Goal: Information Seeking & Learning: Compare options

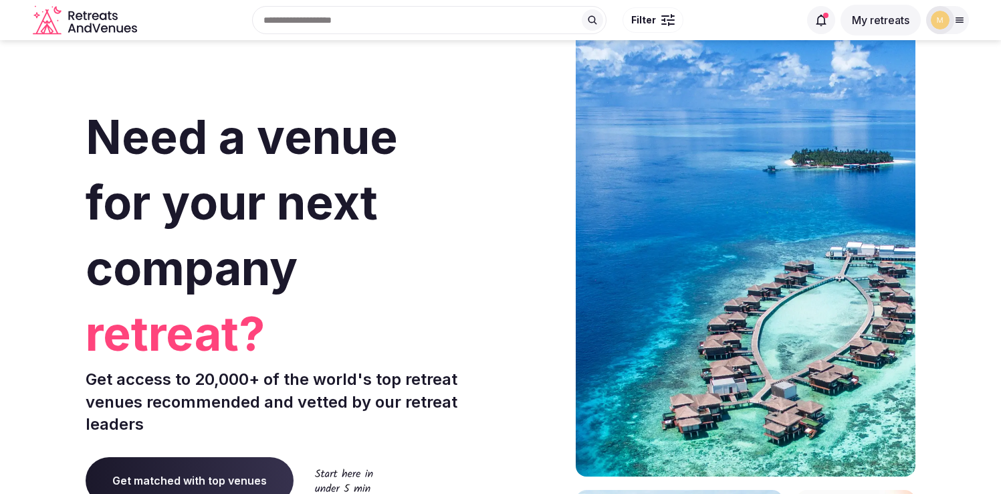
click at [860, 23] on button "My retreats" at bounding box center [881, 20] width 80 height 31
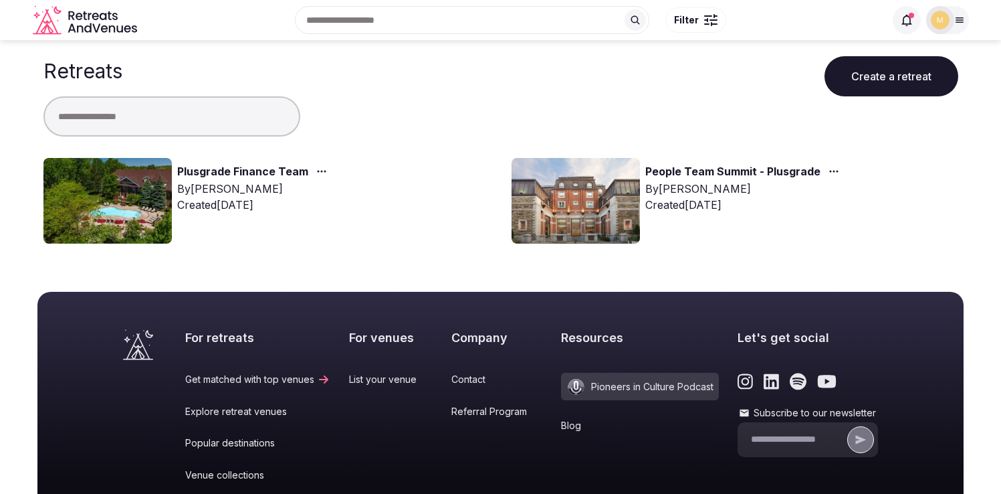
click at [294, 169] on link "Plusgrade Finance Team" at bounding box center [242, 171] width 131 height 17
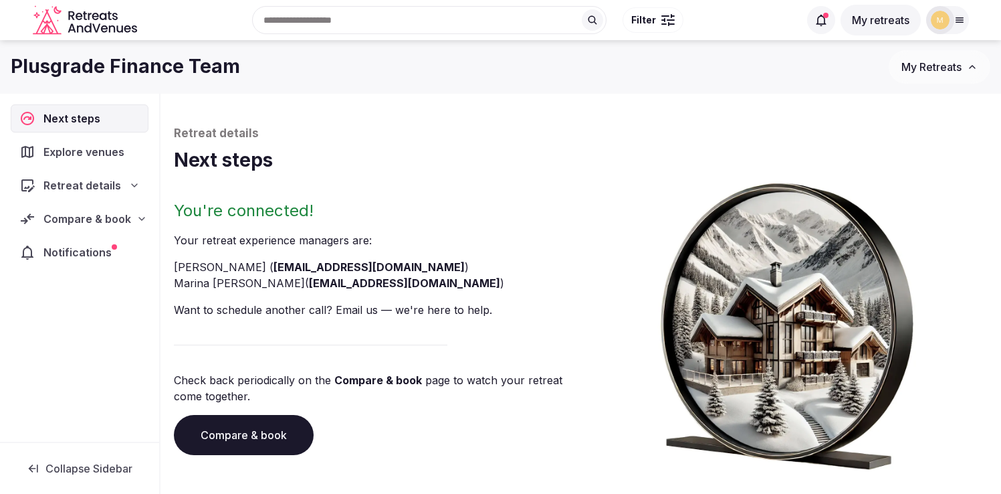
click at [76, 219] on span "Compare & book" at bounding box center [87, 219] width 88 height 16
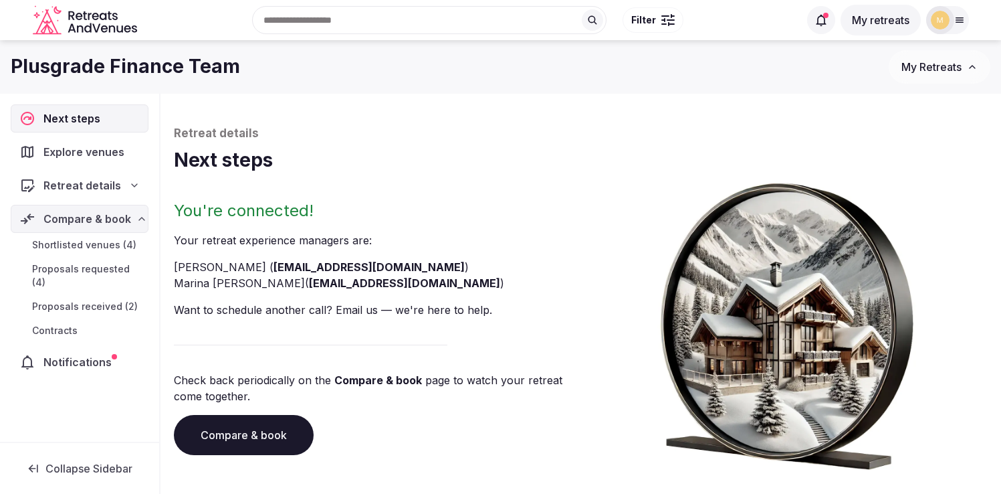
click at [59, 241] on span "Shortlisted venues (4)" at bounding box center [84, 244] width 104 height 13
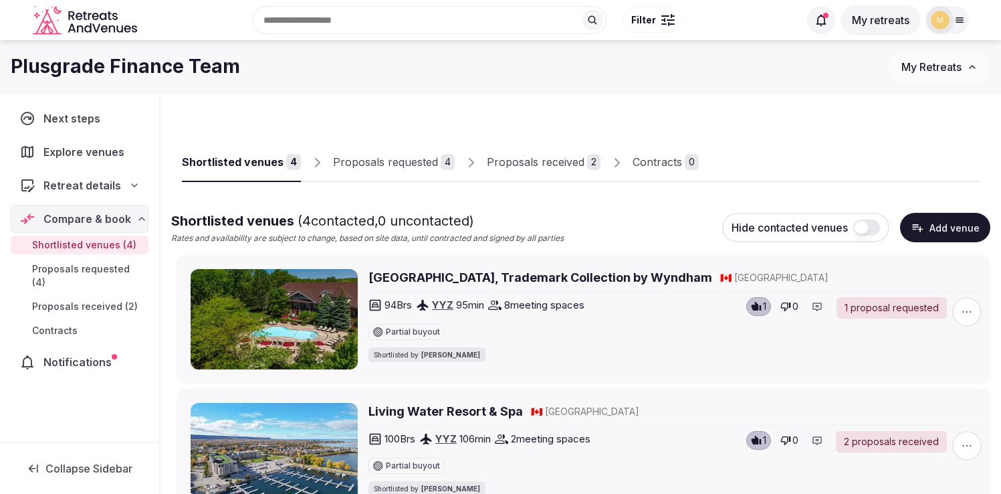
click at [499, 159] on div "Proposals received" at bounding box center [536, 162] width 98 height 16
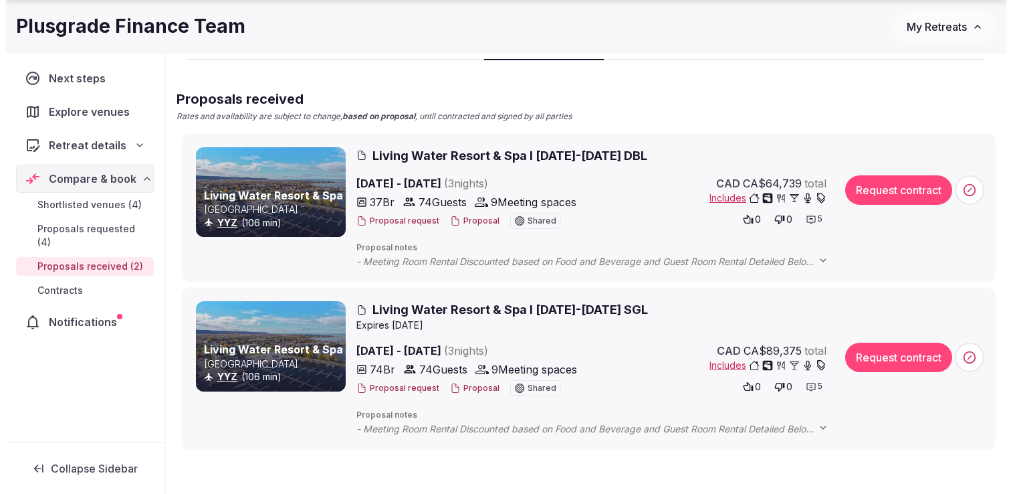
scroll to position [104, 0]
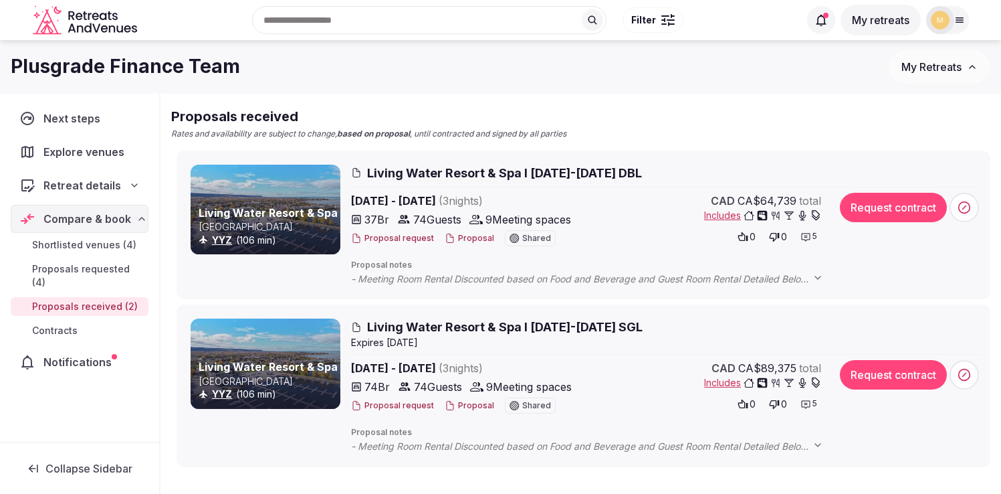
click at [390, 240] on button "Proposal request" at bounding box center [392, 238] width 83 height 11
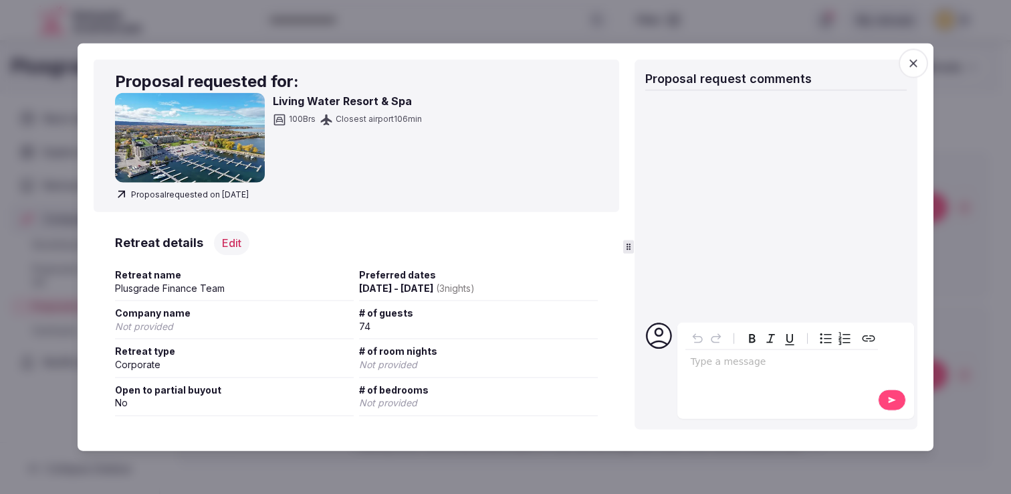
scroll to position [0, 0]
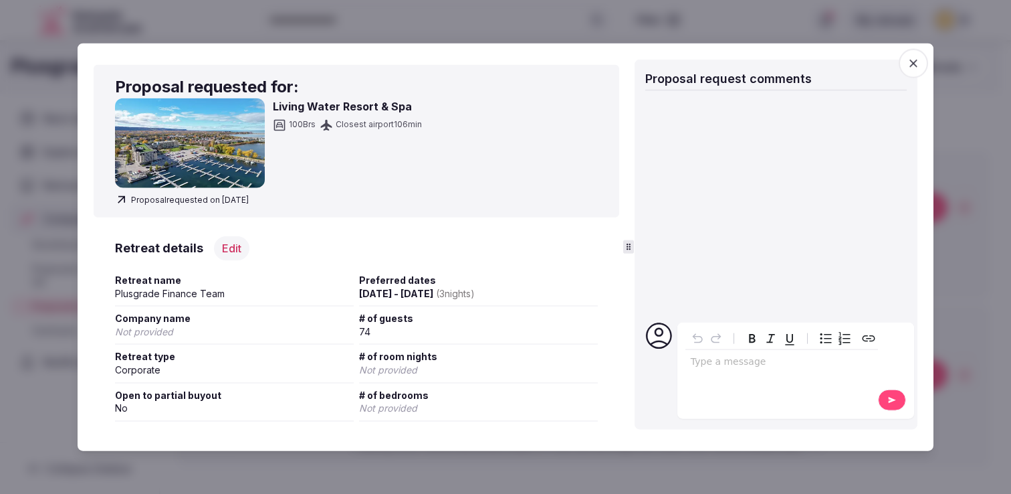
click at [909, 68] on icon "button" at bounding box center [913, 63] width 13 height 13
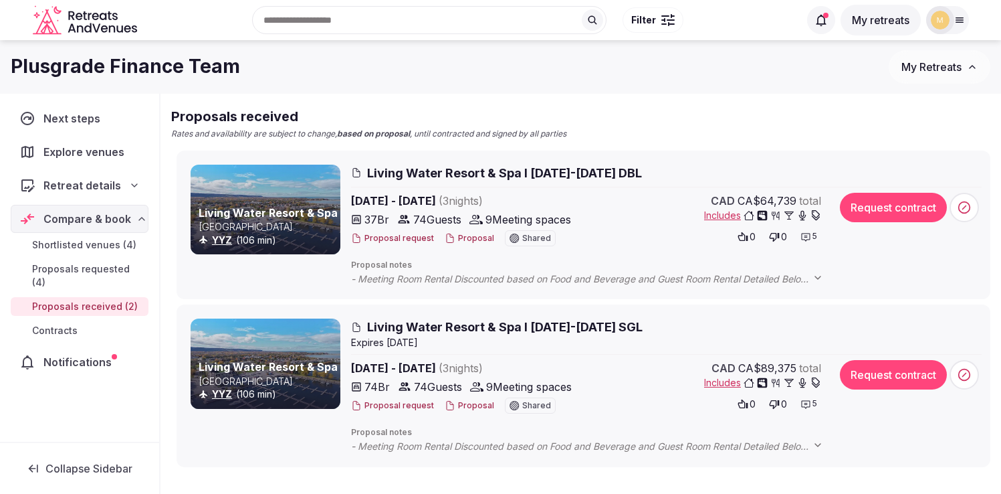
click at [403, 406] on button "Proposal request" at bounding box center [392, 405] width 83 height 11
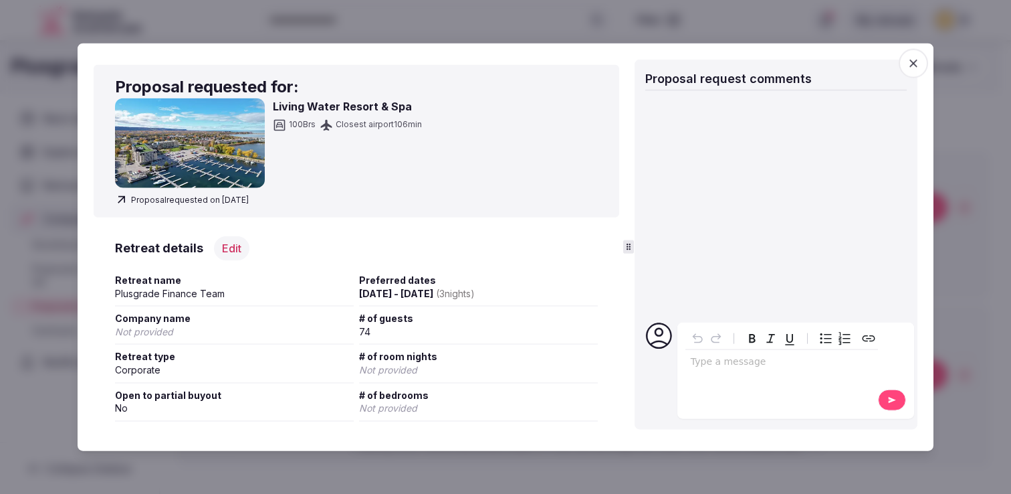
click at [913, 65] on icon "button" at bounding box center [913, 63] width 13 height 13
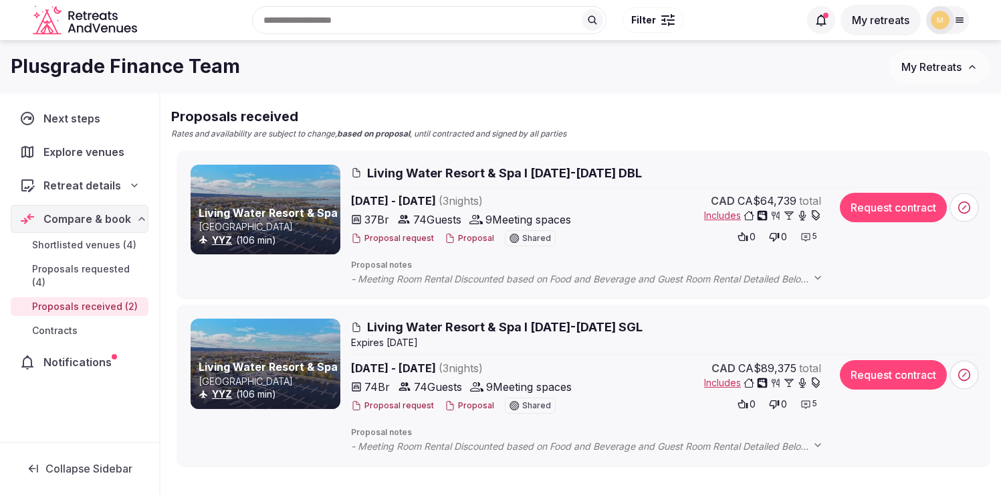
click at [447, 324] on span "Living Water Resort & Spa I [DATE]-[DATE] SGL" at bounding box center [505, 326] width 276 height 17
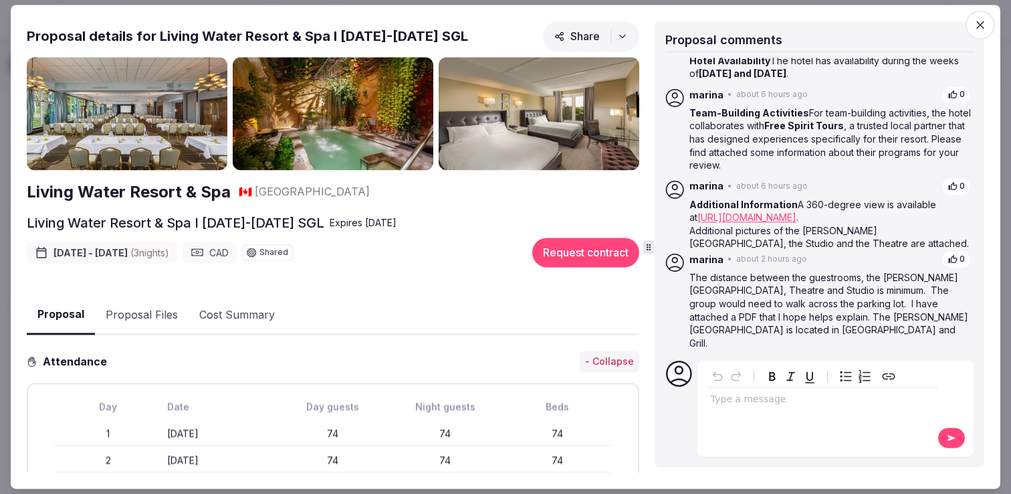
click at [983, 24] on icon "button" at bounding box center [980, 24] width 13 height 13
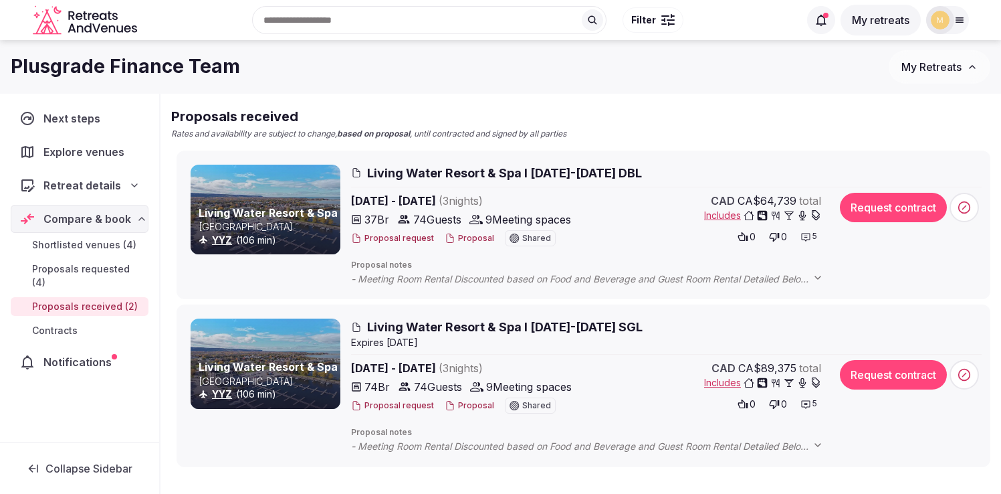
click at [477, 238] on button "Proposal" at bounding box center [470, 238] width 50 height 11
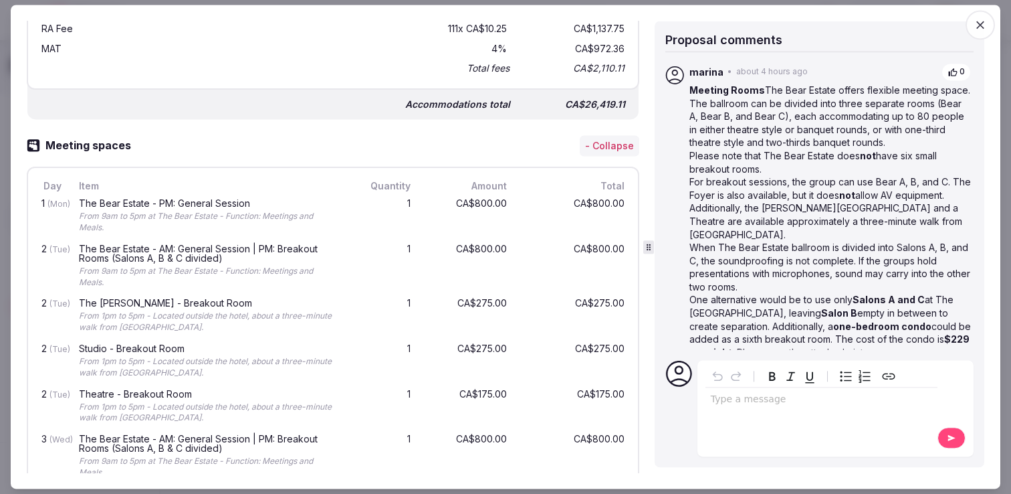
scroll to position [704, 0]
click at [981, 23] on icon "button" at bounding box center [980, 24] width 13 height 13
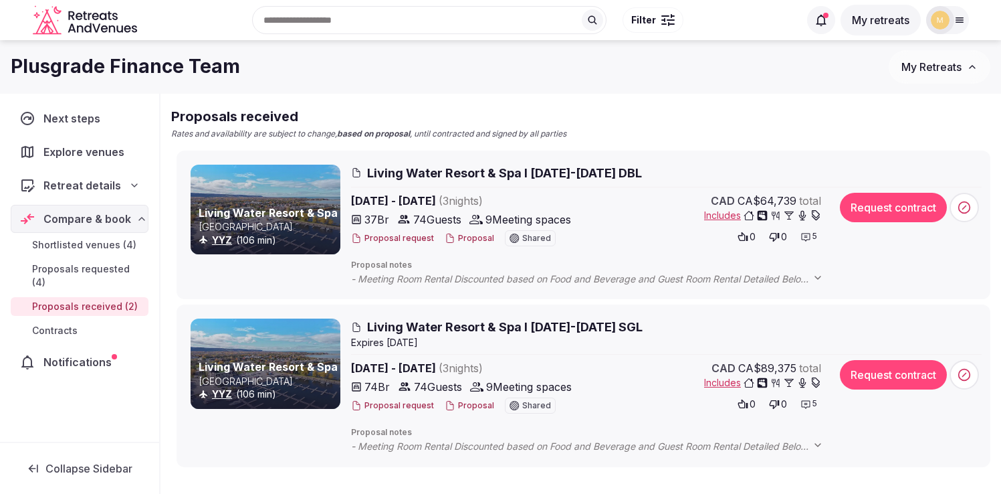
click at [475, 403] on button "Proposal" at bounding box center [470, 405] width 50 height 11
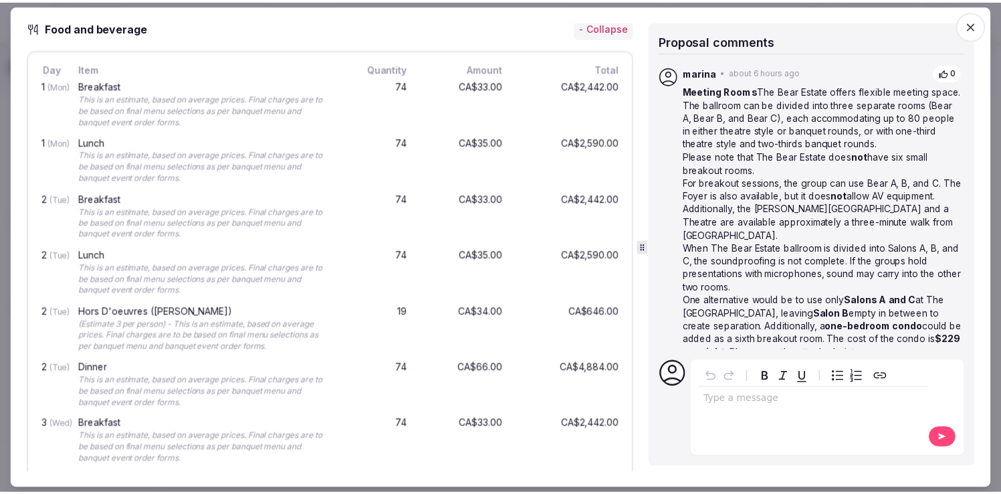
scroll to position [1456, 0]
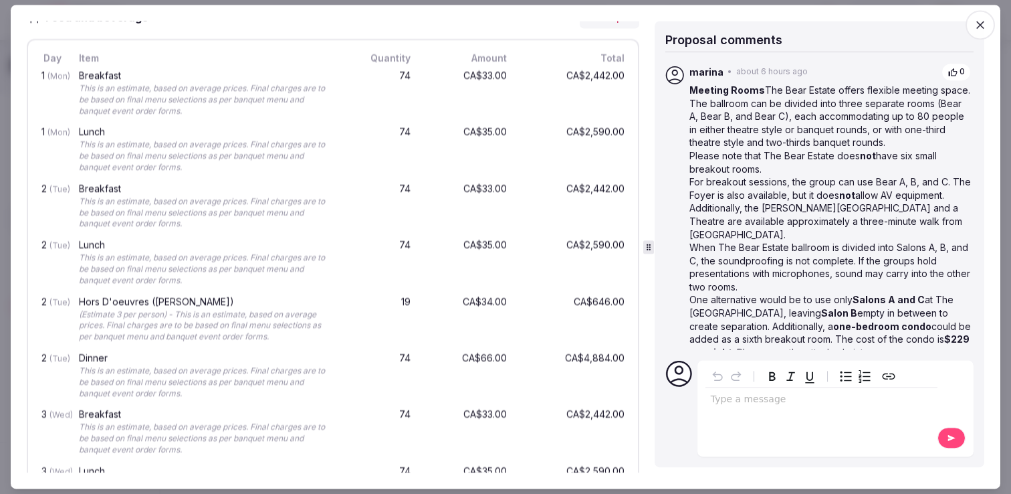
click at [983, 27] on icon "button" at bounding box center [980, 24] width 13 height 13
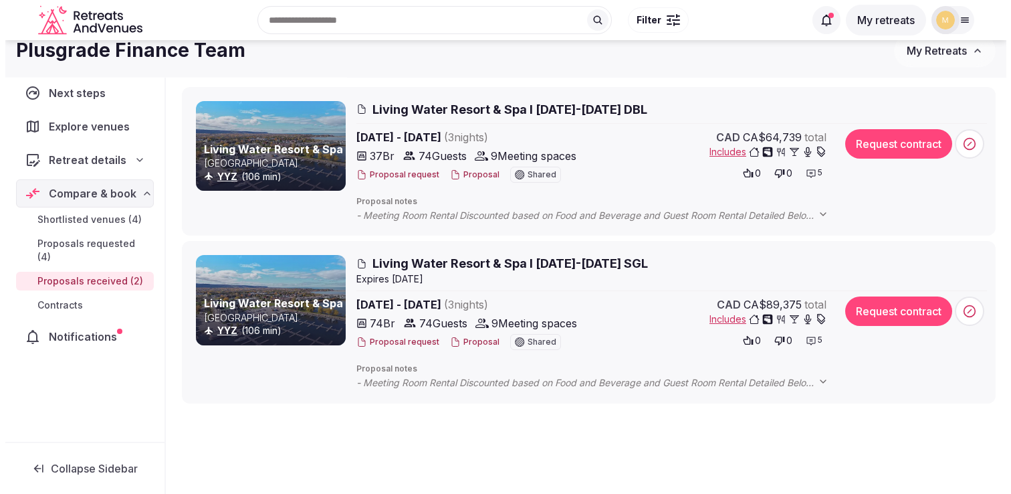
scroll to position [148, 0]
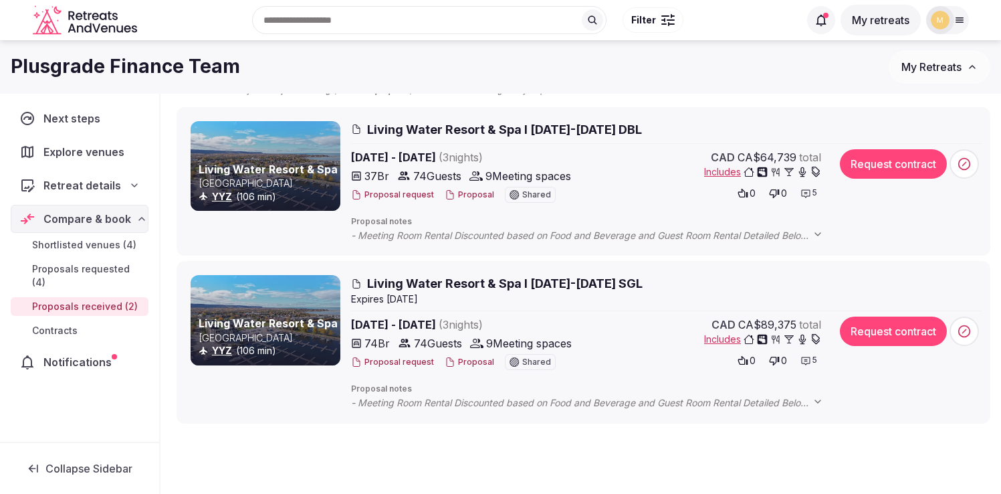
click at [431, 284] on span "Living Water Resort & Spa I [DATE]-[DATE] SGL" at bounding box center [505, 283] width 276 height 17
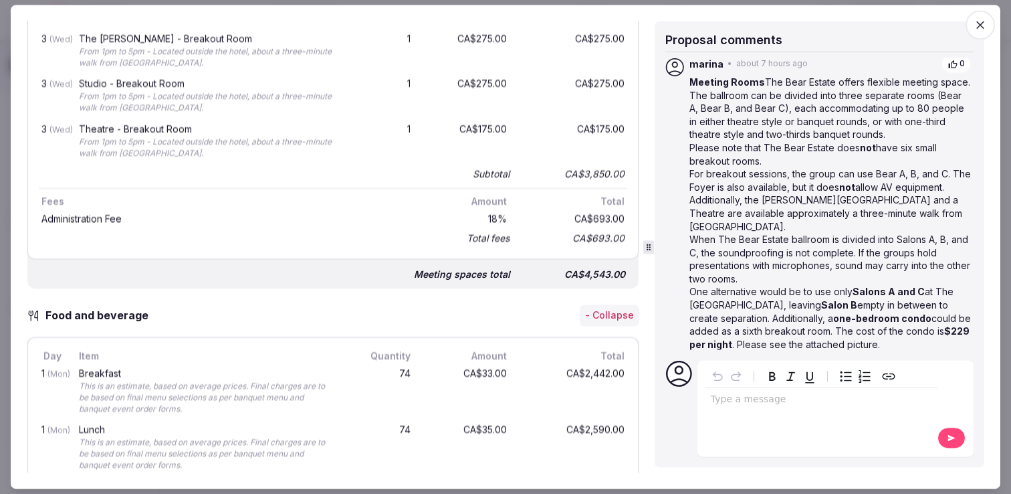
scroll to position [0, 0]
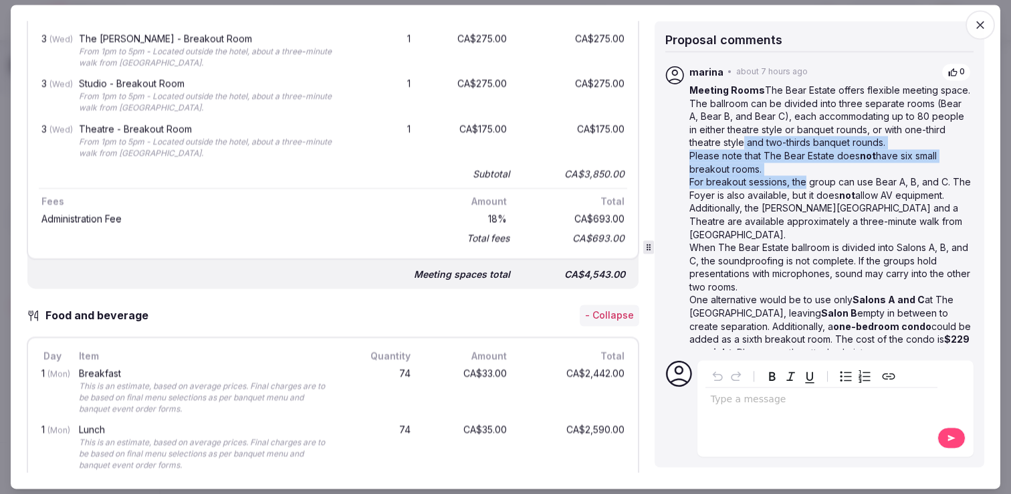
drag, startPoint x: 804, startPoint y: 148, endPoint x: 805, endPoint y: 183, distance: 34.8
click at [805, 183] on div "Meeting Rooms The Bear Estate offers flexible meeting space. The ballroom can b…" at bounding box center [831, 228] width 282 height 288
click at [814, 188] on p "For breakout sessions, the group can use Bear A, B, and C. The Foyer is also av…" at bounding box center [831, 189] width 282 height 26
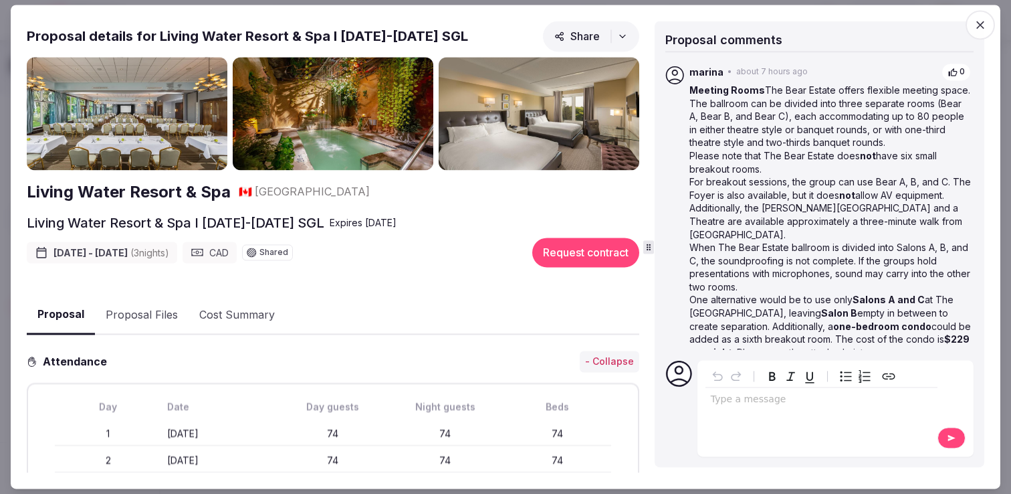
click at [164, 130] on img at bounding box center [127, 113] width 201 height 113
click at [982, 17] on span "button" at bounding box center [980, 24] width 29 height 29
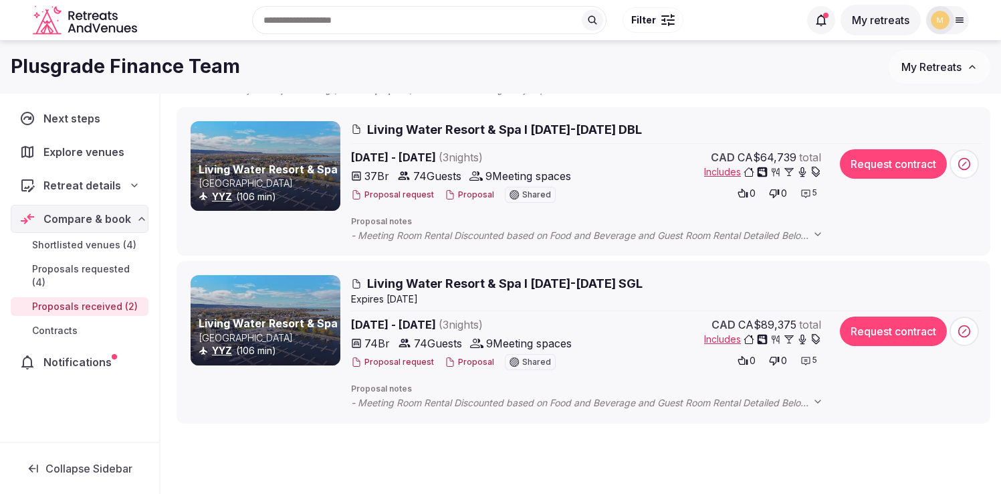
click at [472, 281] on span "Living Water Resort & Spa I [DATE]-[DATE] SGL" at bounding box center [505, 283] width 276 height 17
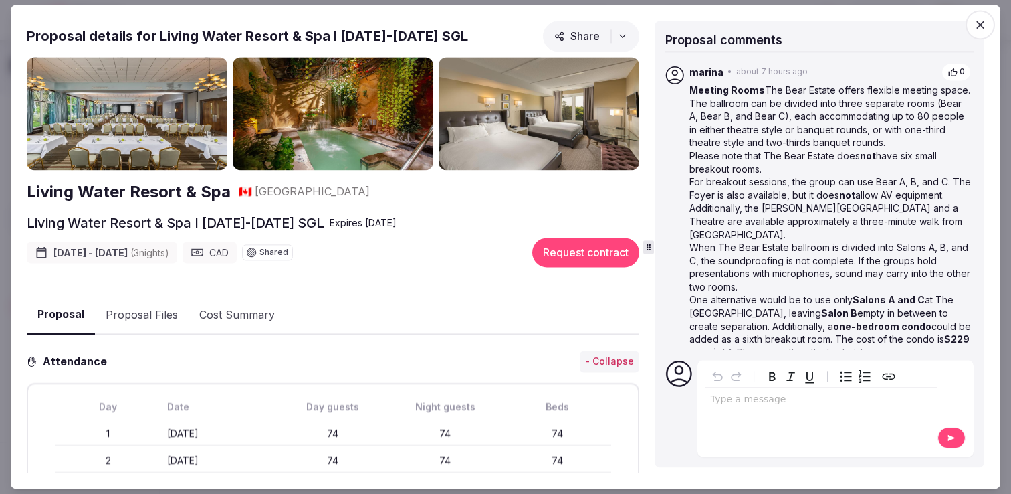
click at [540, 88] on img at bounding box center [539, 113] width 201 height 113
click at [233, 314] on button "Cost Summary" at bounding box center [237, 315] width 97 height 39
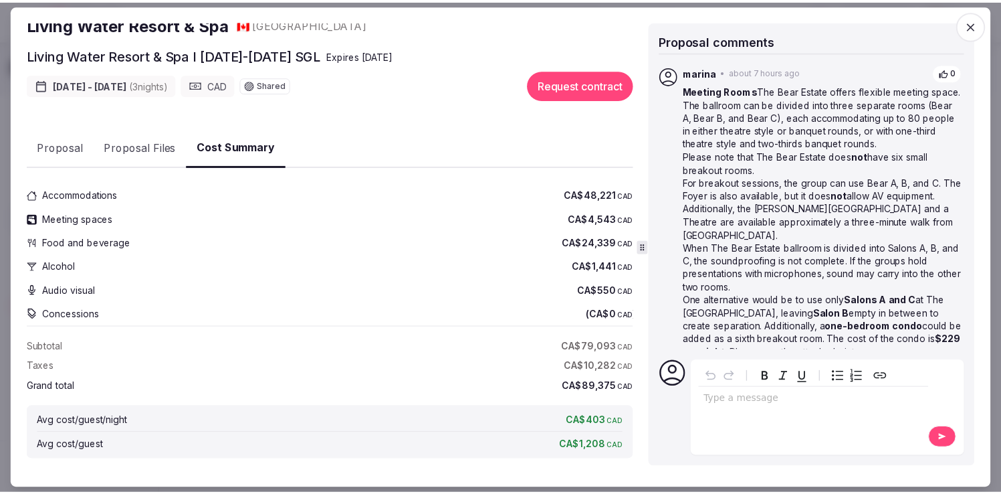
scroll to position [171, 0]
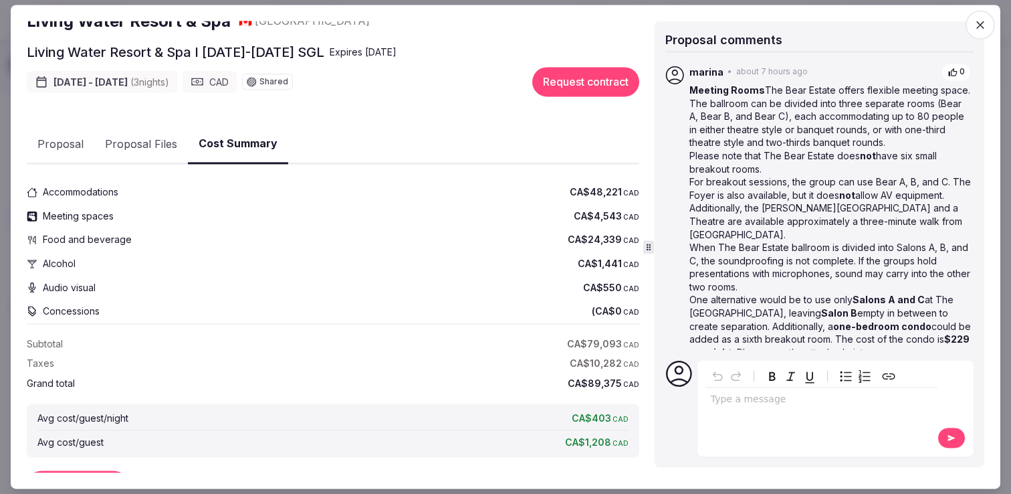
click at [987, 28] on span "button" at bounding box center [980, 24] width 29 height 29
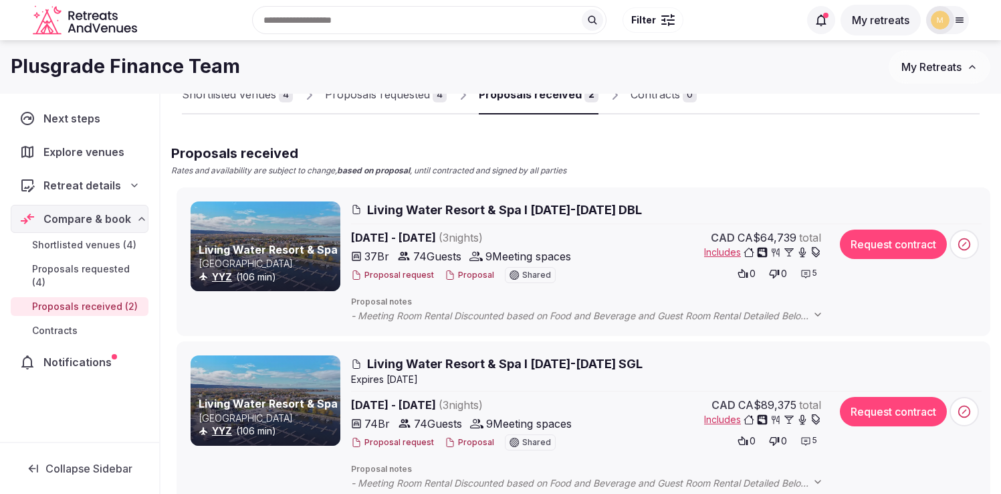
scroll to position [0, 0]
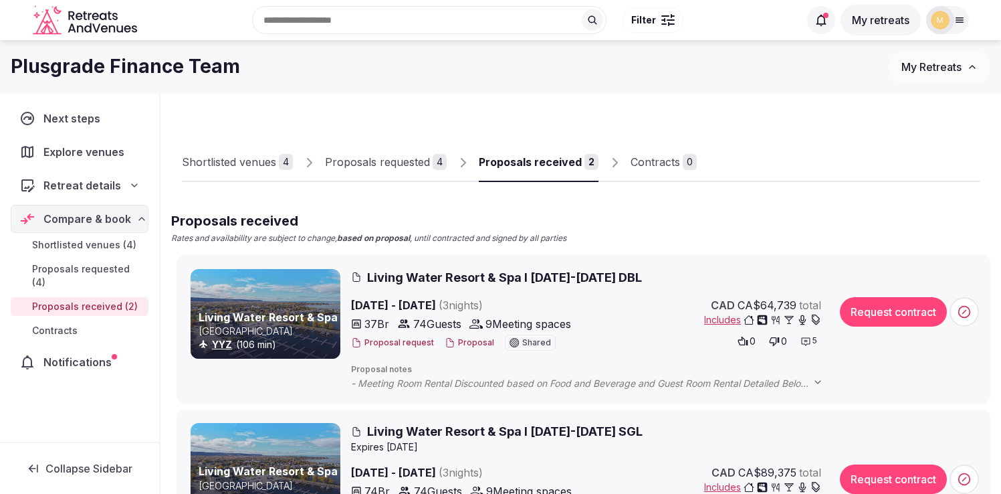
click at [100, 269] on span "Proposals requested (4)" at bounding box center [87, 275] width 111 height 27
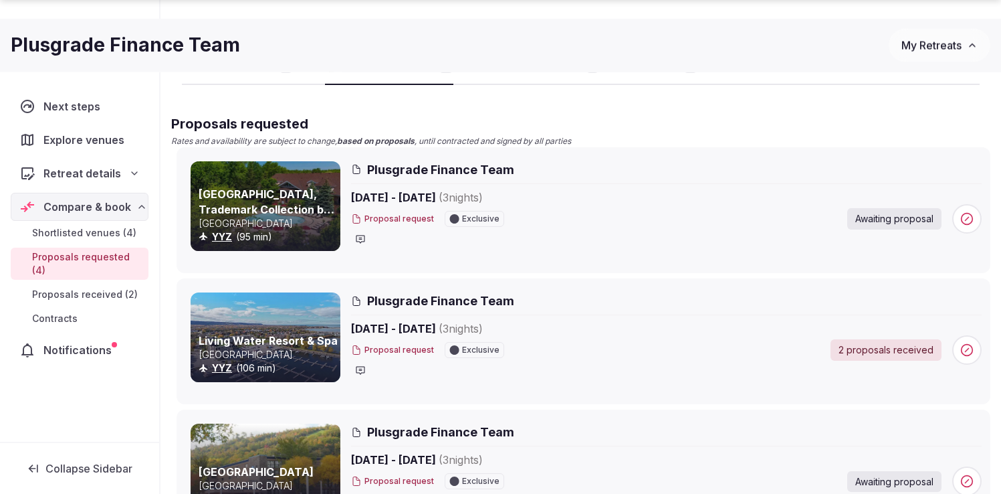
scroll to position [100, 0]
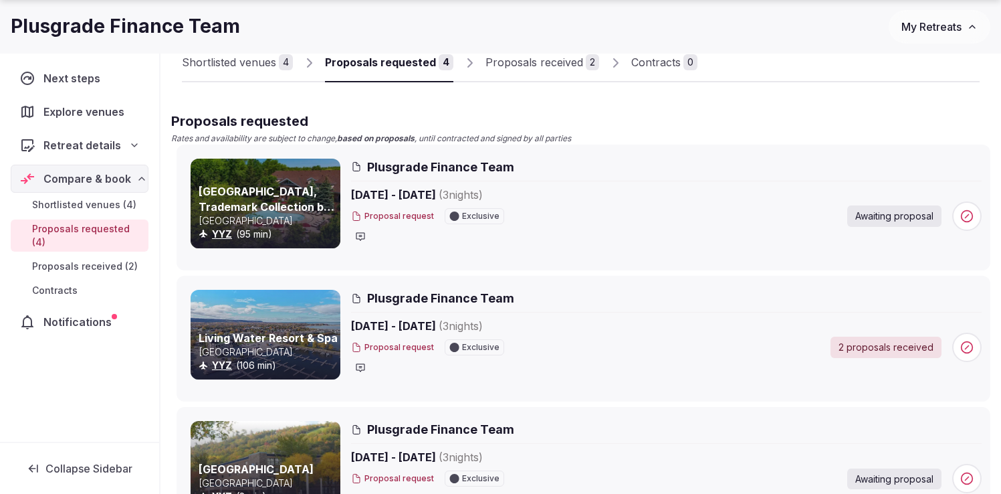
click at [260, 340] on link "Living Water Resort & Spa" at bounding box center [268, 337] width 139 height 13
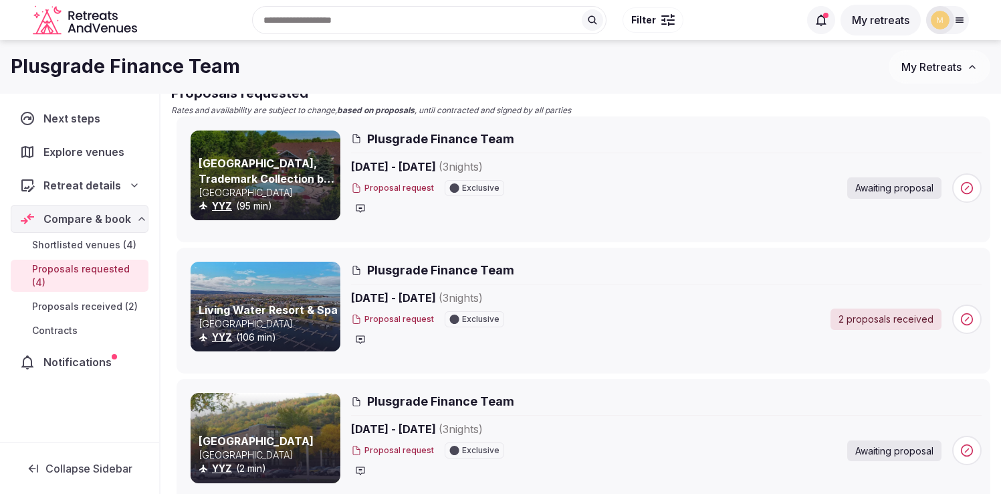
scroll to position [125, 0]
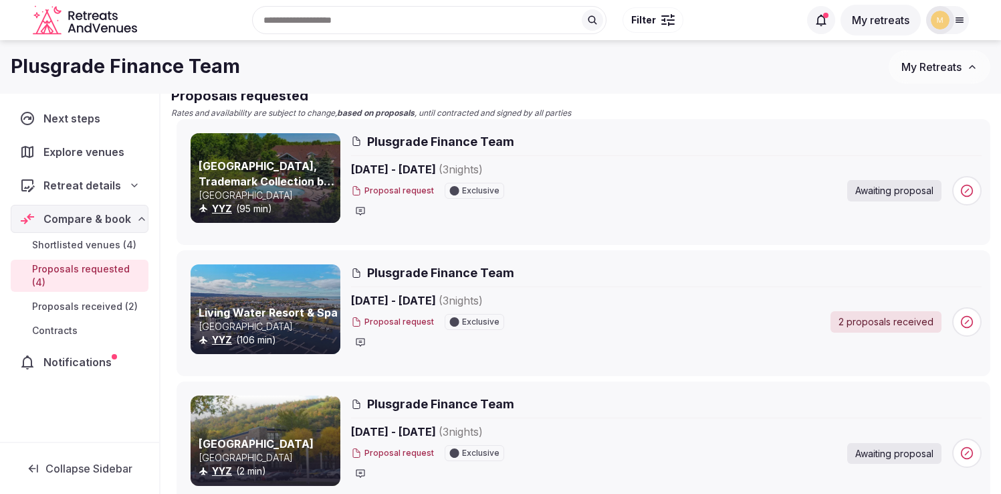
click at [47, 300] on span "Proposals received (2)" at bounding box center [85, 306] width 106 height 13
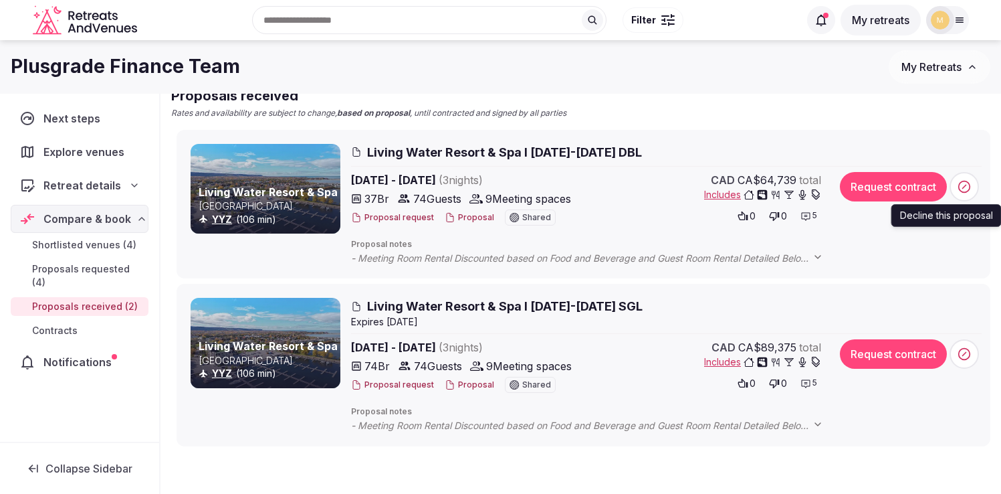
click at [967, 184] on icon at bounding box center [964, 186] width 13 height 13
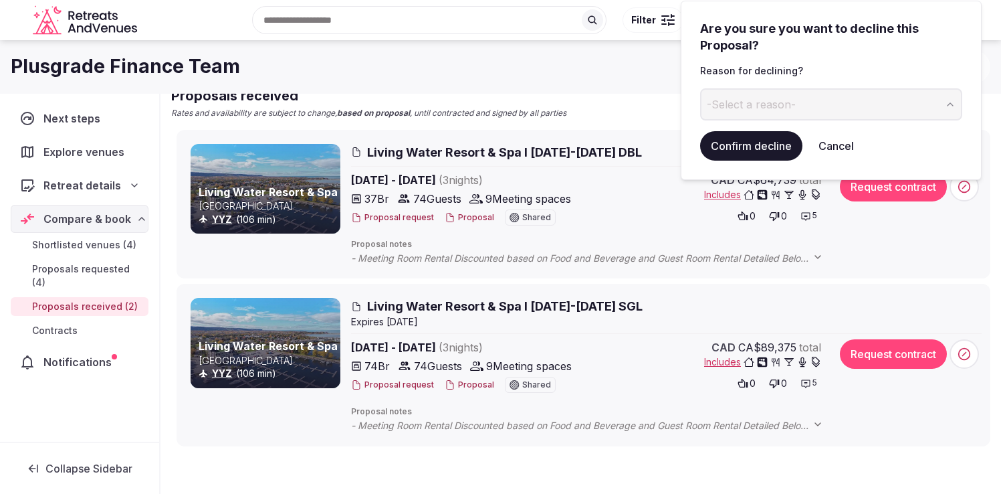
click at [804, 109] on button "-Select a reason-" at bounding box center [831, 104] width 262 height 32
click at [762, 145] on button "Confirm decline" at bounding box center [751, 145] width 102 height 29
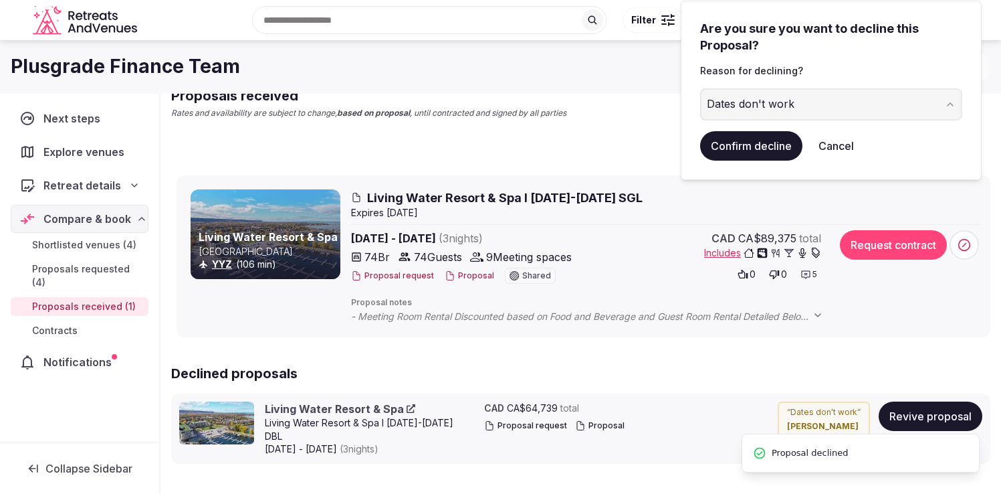
scroll to position [47, 0]
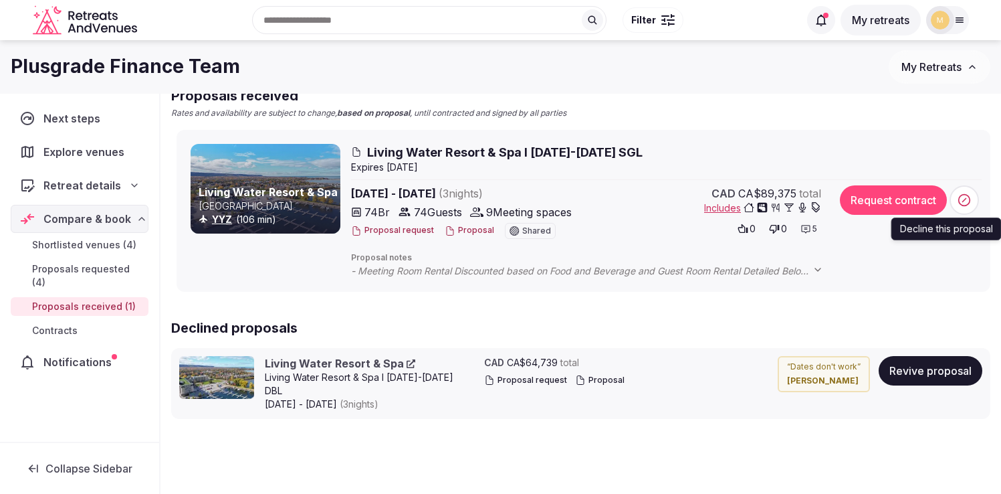
click at [972, 197] on span at bounding box center [964, 199] width 29 height 29
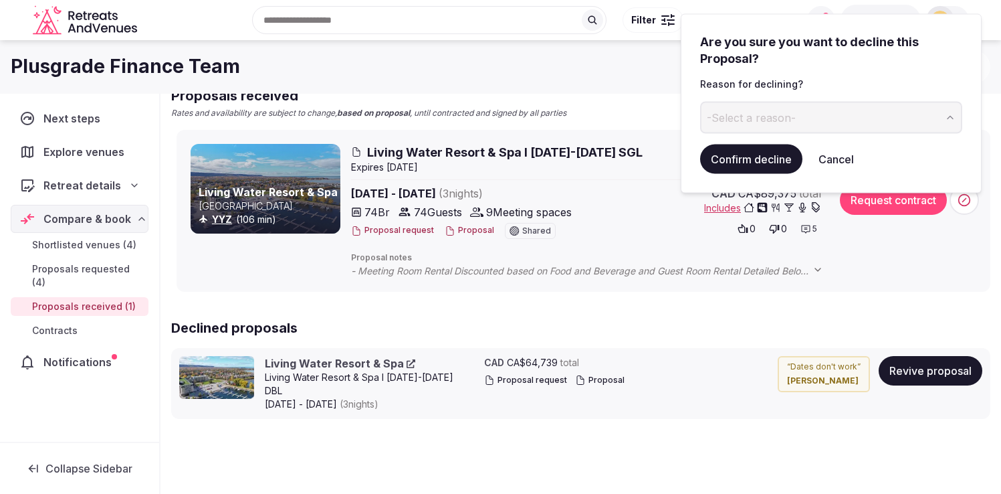
click at [756, 118] on span "-Select a reason-" at bounding box center [751, 117] width 89 height 15
click at [743, 159] on button "Confirm decline" at bounding box center [751, 158] width 102 height 29
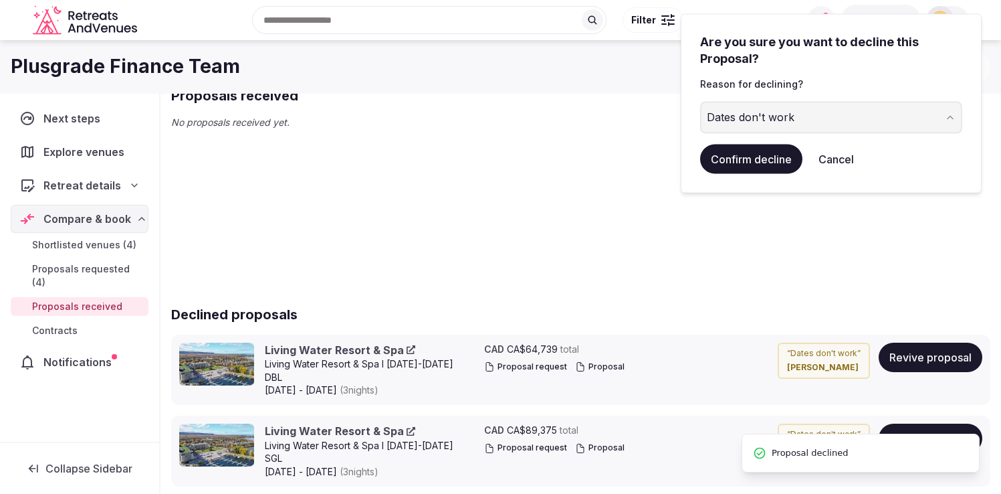
scroll to position [61, 0]
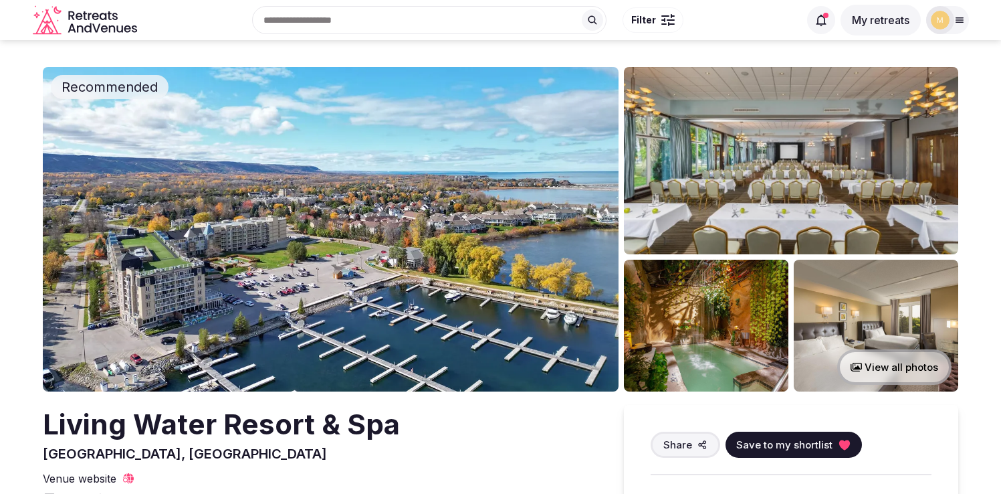
click at [410, 225] on img at bounding box center [331, 229] width 576 height 324
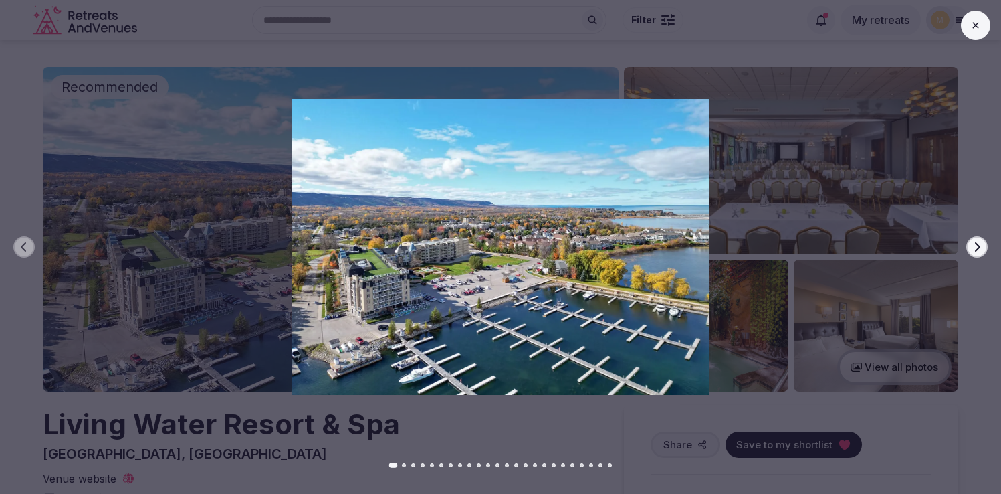
click at [979, 250] on icon "button" at bounding box center [977, 246] width 11 height 11
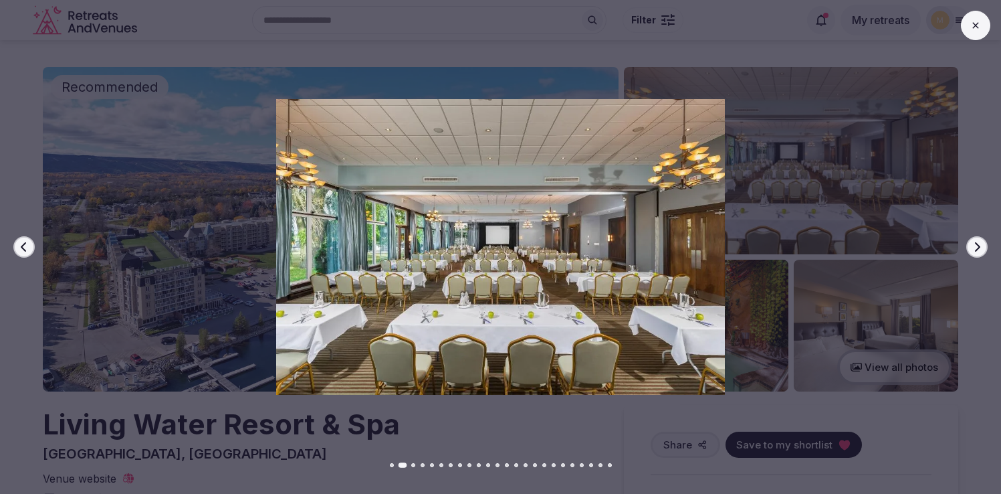
click at [979, 250] on icon "button" at bounding box center [977, 246] width 11 height 11
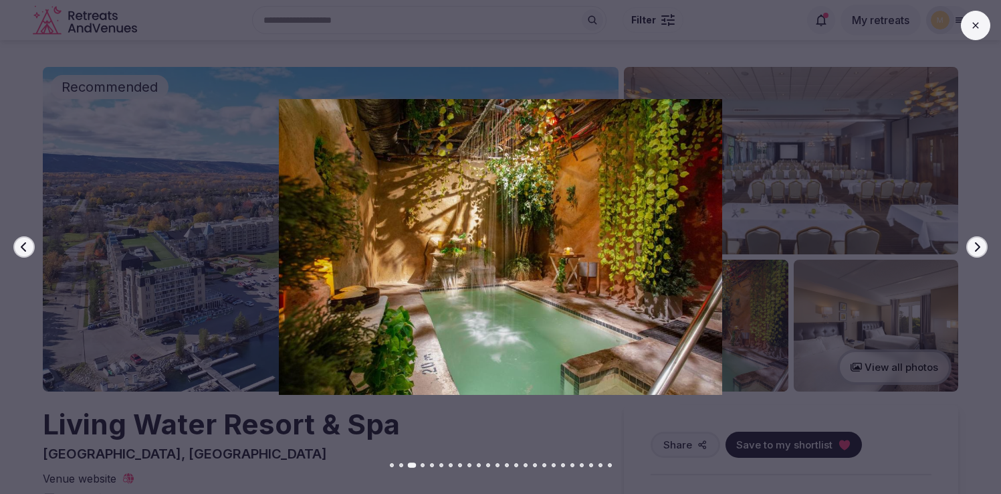
click at [979, 250] on icon "button" at bounding box center [977, 246] width 11 height 11
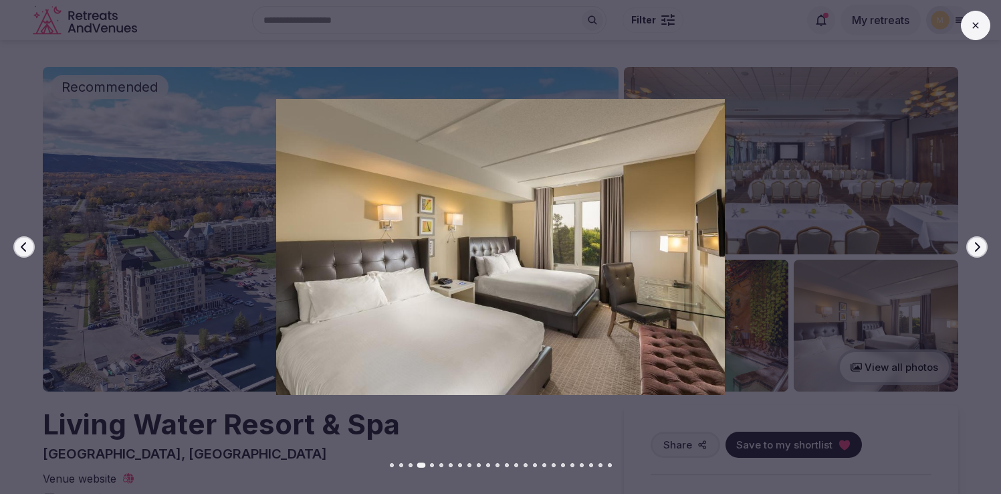
click at [979, 250] on icon "button" at bounding box center [977, 246] width 11 height 11
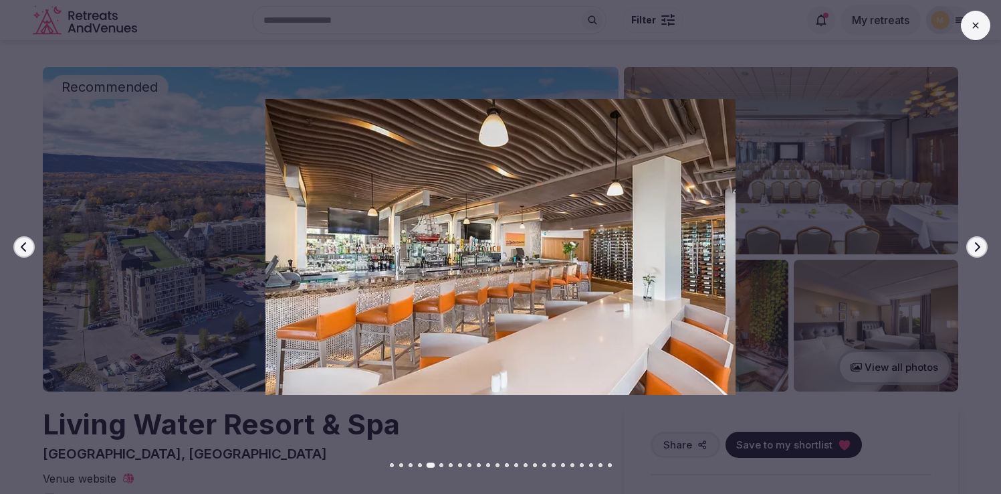
click at [979, 250] on icon "button" at bounding box center [977, 246] width 11 height 11
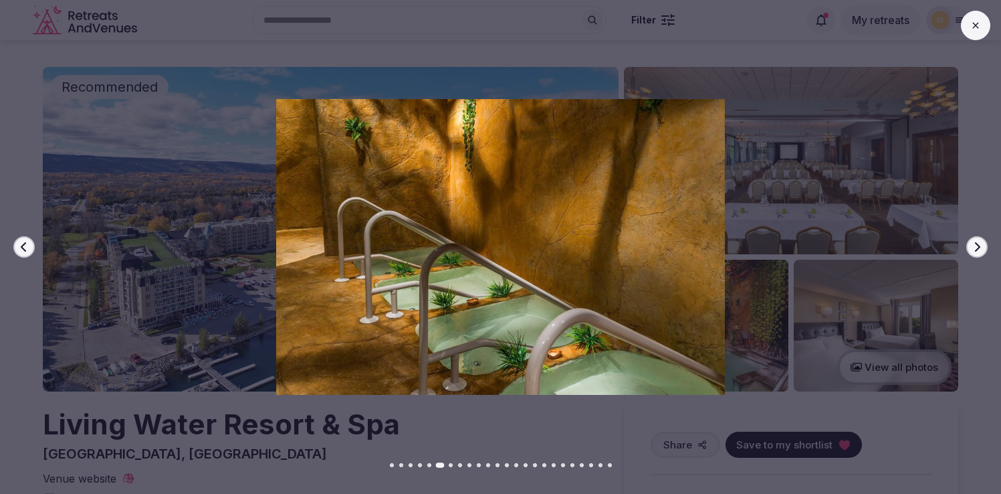
click at [979, 250] on icon "button" at bounding box center [977, 246] width 11 height 11
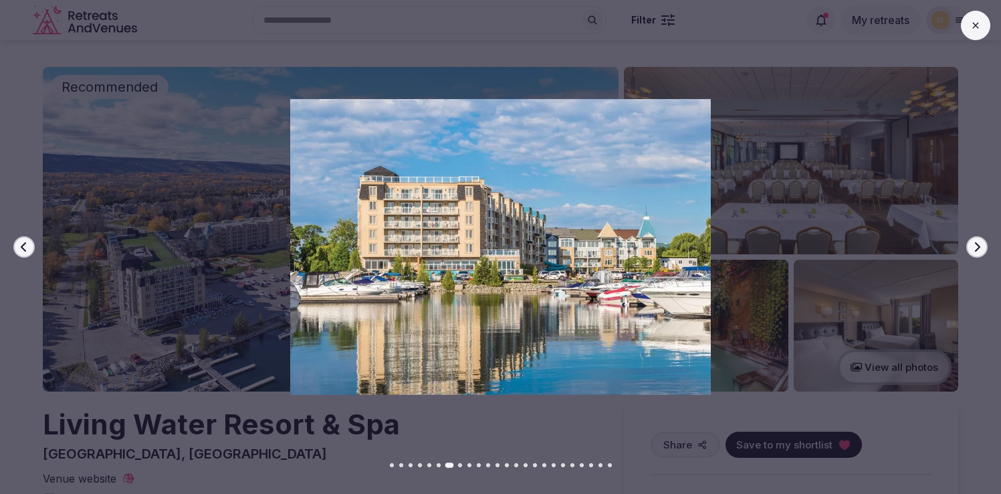
click at [979, 250] on icon "button" at bounding box center [977, 246] width 11 height 11
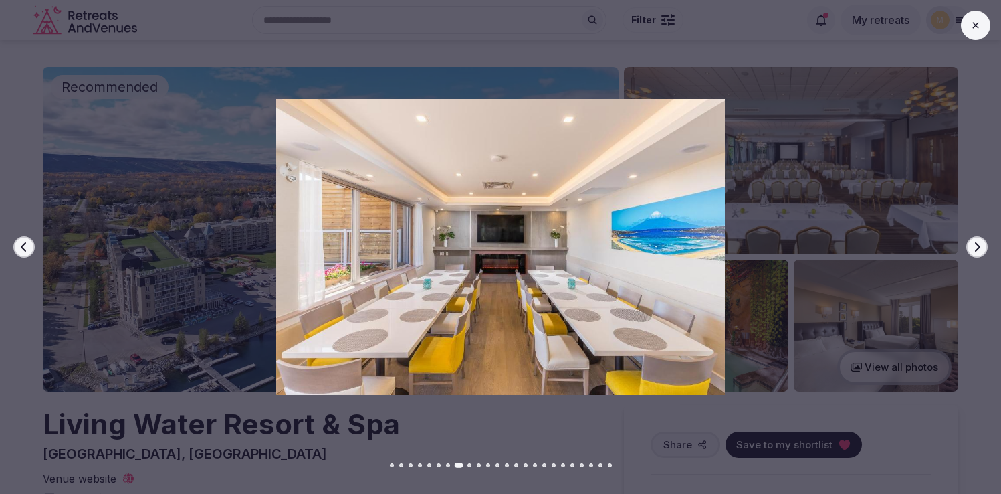
click at [979, 250] on icon "button" at bounding box center [977, 246] width 11 height 11
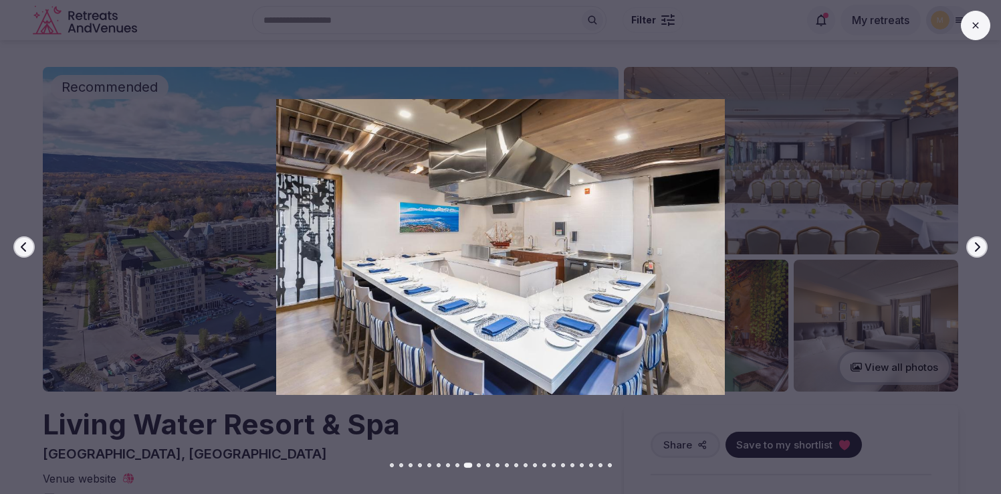
click at [979, 250] on icon "button" at bounding box center [977, 246] width 11 height 11
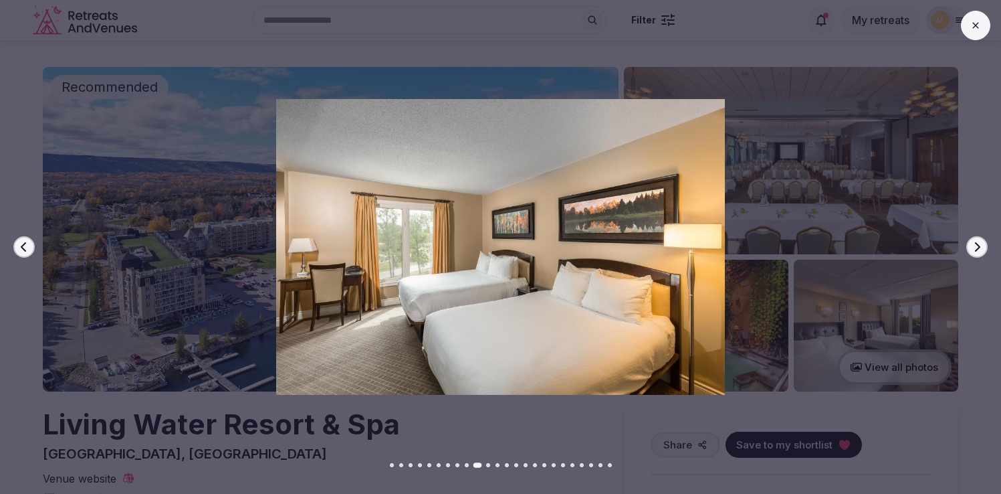
click at [979, 250] on icon "button" at bounding box center [977, 246] width 11 height 11
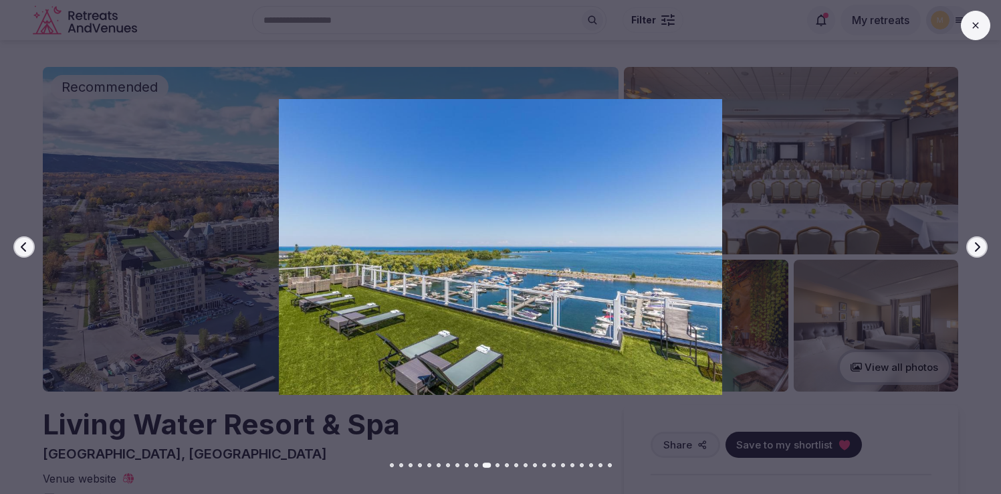
click at [979, 250] on icon "button" at bounding box center [977, 246] width 11 height 11
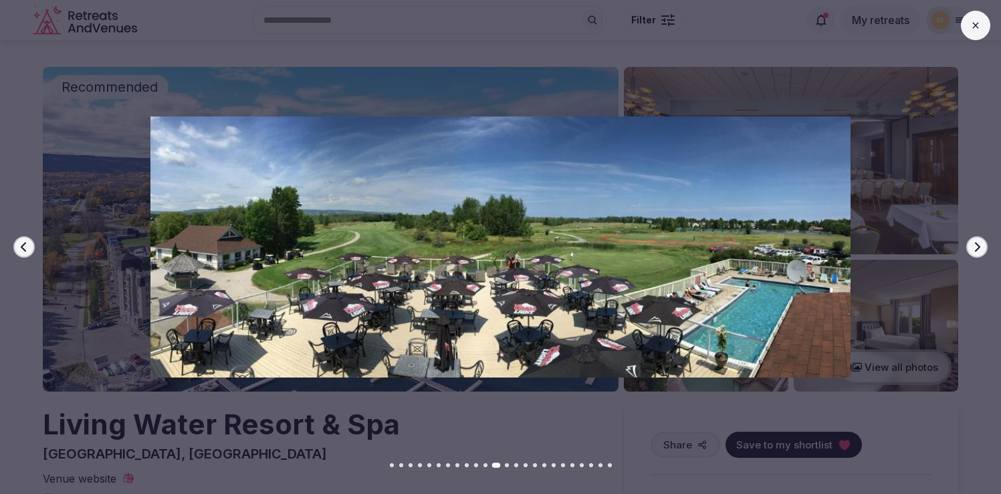
click at [979, 250] on icon "button" at bounding box center [977, 246] width 11 height 11
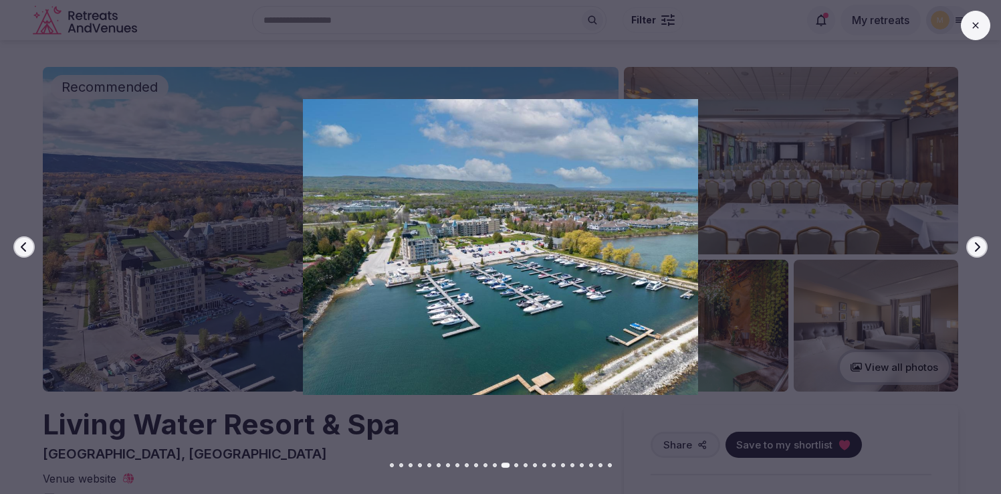
click at [979, 250] on icon "button" at bounding box center [977, 246] width 11 height 11
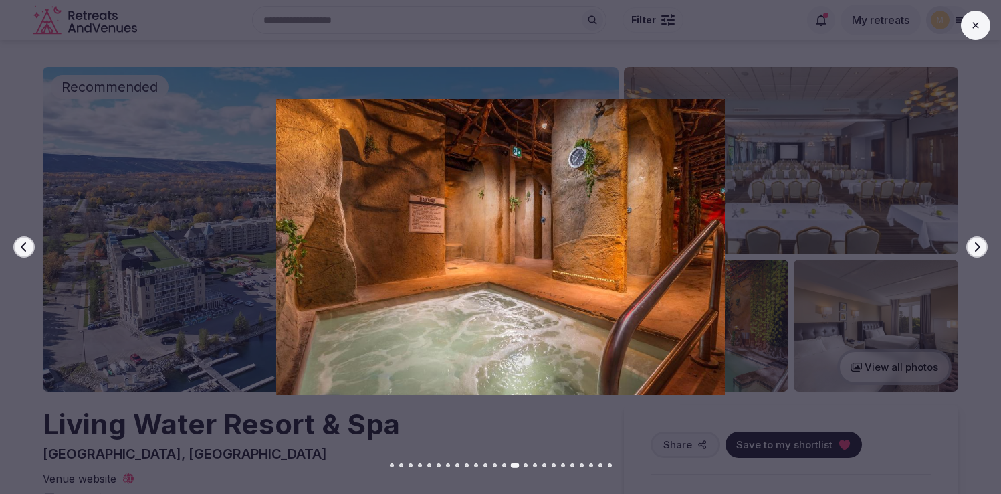
click at [979, 250] on icon "button" at bounding box center [977, 246] width 11 height 11
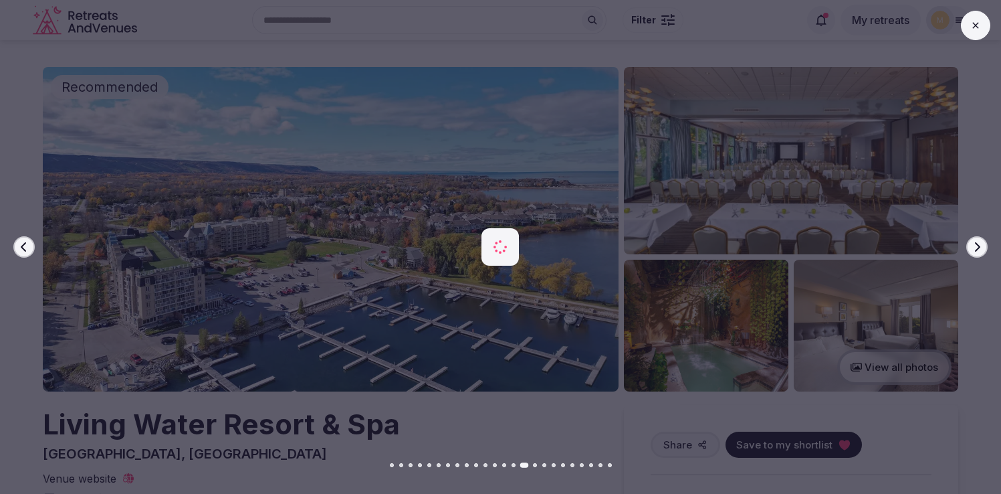
click at [979, 250] on icon "button" at bounding box center [977, 246] width 11 height 11
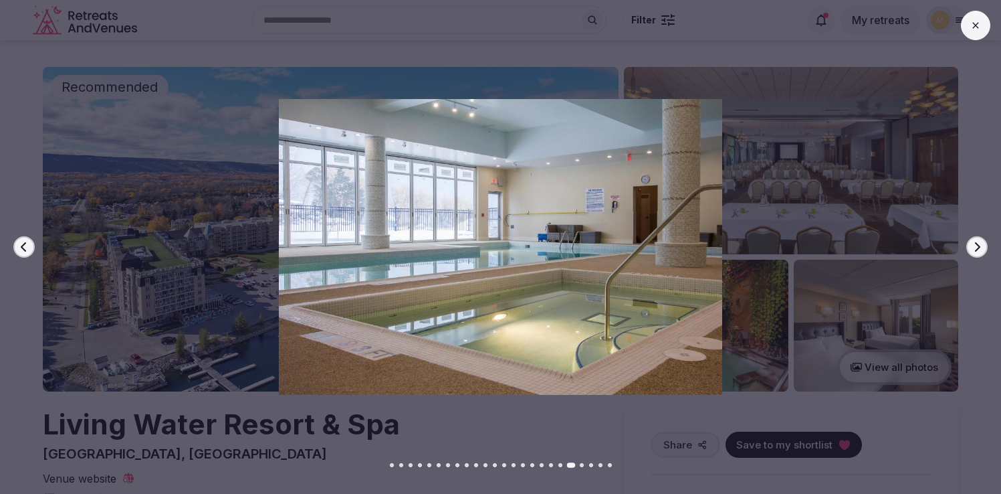
click at [979, 250] on icon "button" at bounding box center [977, 246] width 11 height 11
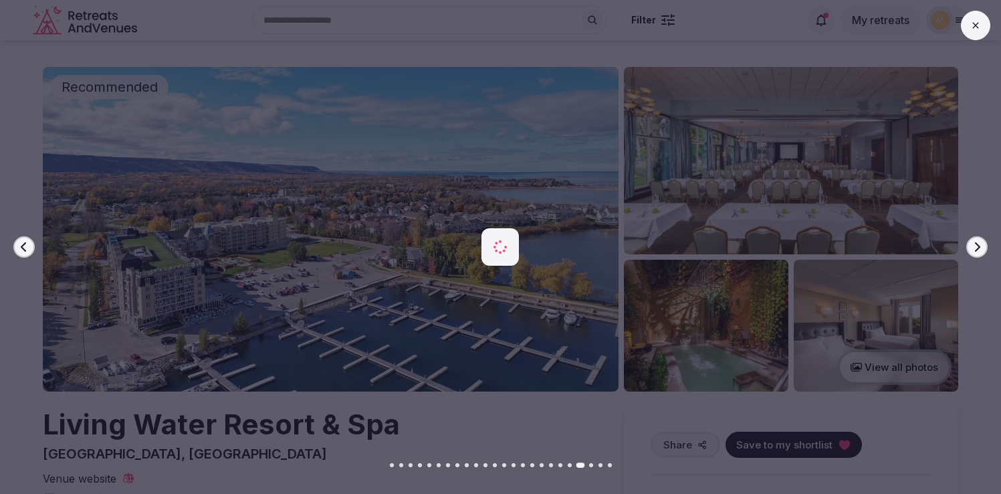
click at [979, 250] on icon "button" at bounding box center [977, 246] width 11 height 11
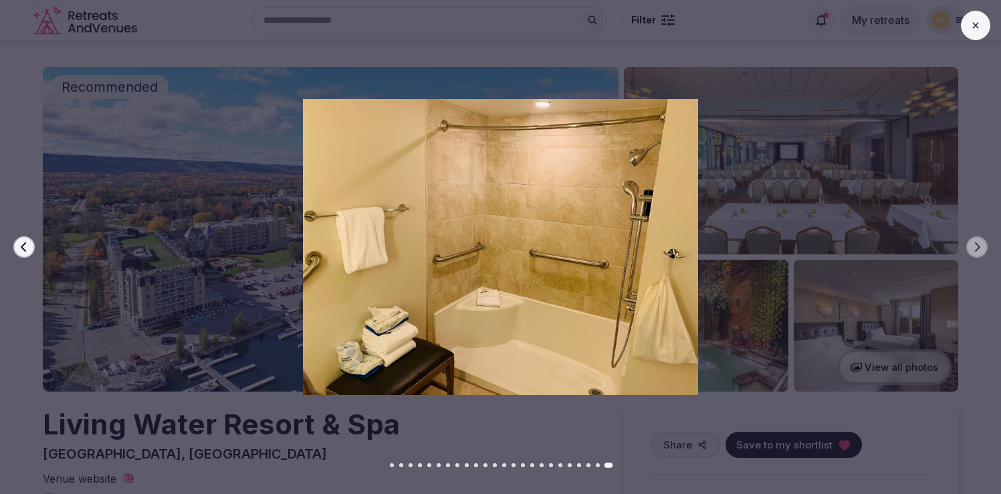
click at [981, 29] on button at bounding box center [975, 25] width 29 height 29
